Goal: Check status: Check status

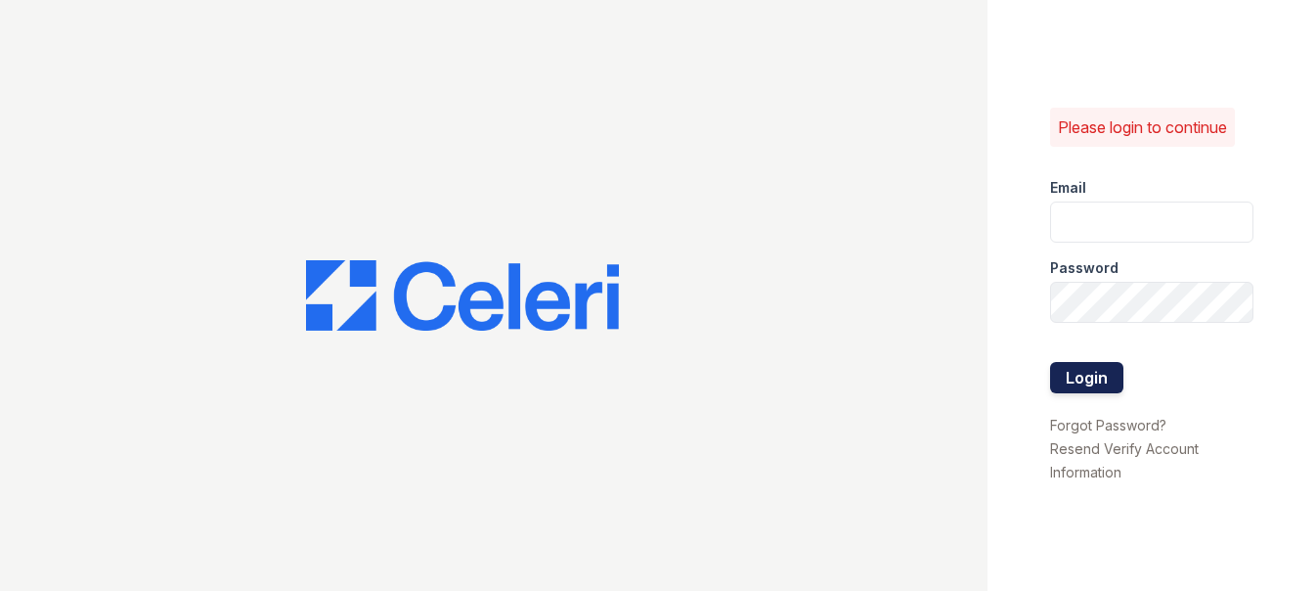
type input "[EMAIL_ADDRESS][DOMAIN_NAME]"
click at [1076, 375] on button "Login" at bounding box center [1086, 377] width 73 height 31
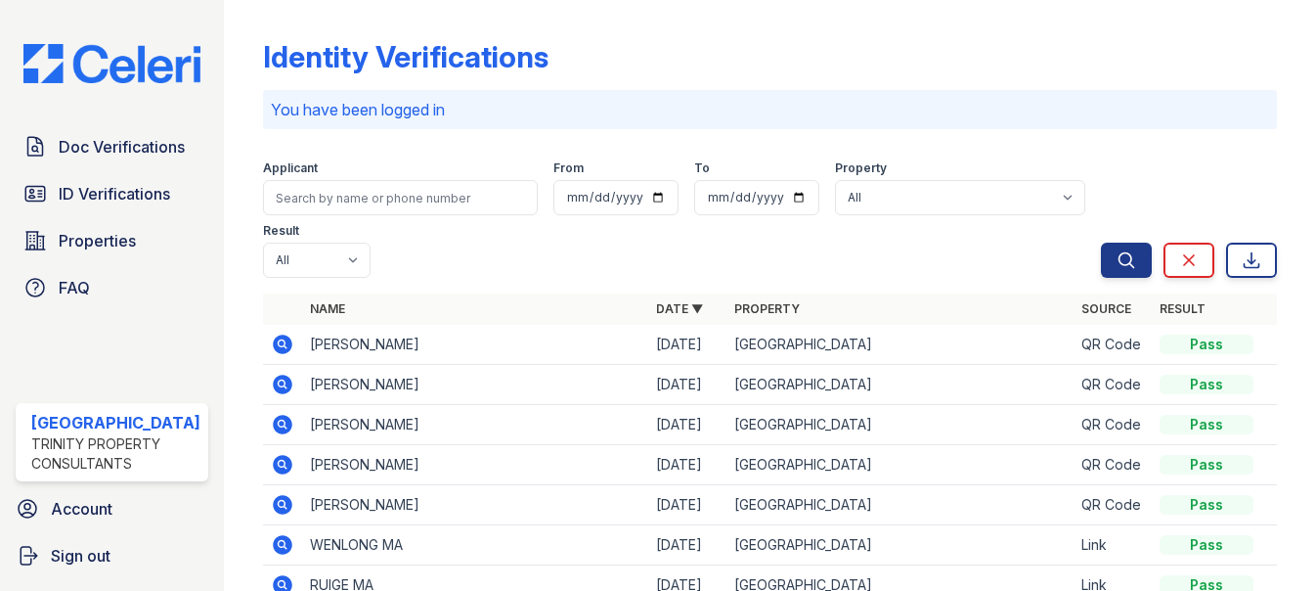
drag, startPoint x: 72, startPoint y: 190, endPoint x: 348, endPoint y: 314, distance: 302.4
click at [72, 190] on span "ID Verifications" at bounding box center [114, 193] width 111 height 23
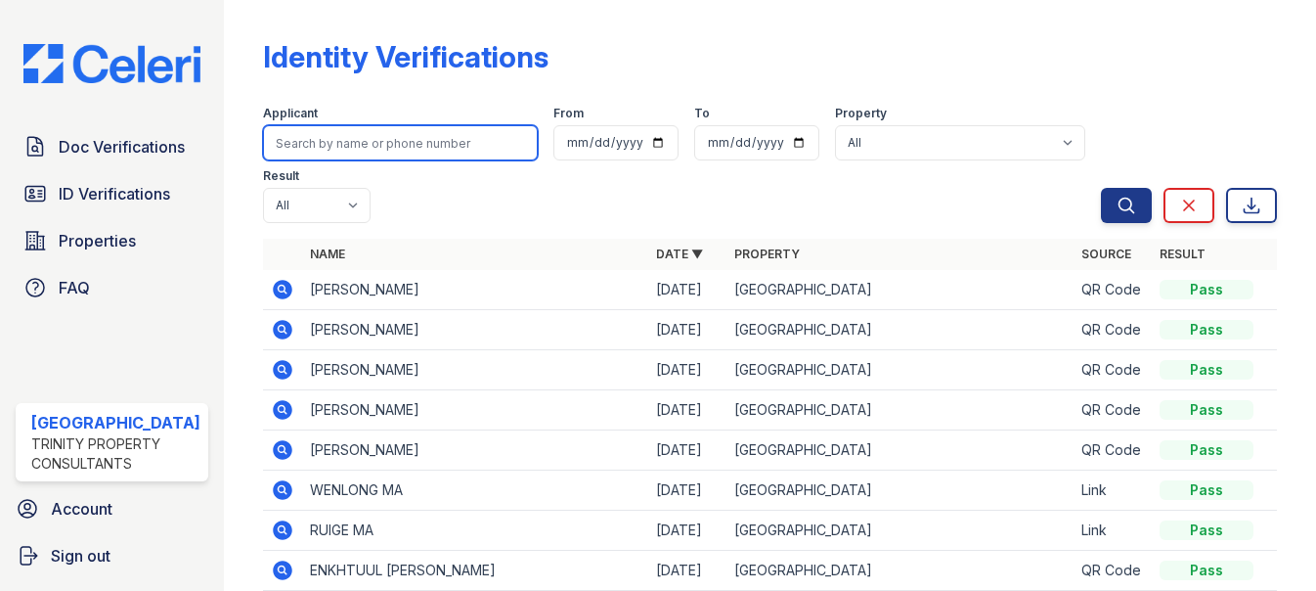
click at [371, 133] on input "search" at bounding box center [400, 142] width 275 height 35
type input "yue"
click at [1101, 188] on button "Search" at bounding box center [1126, 205] width 51 height 35
